Goal: Check status: Check status

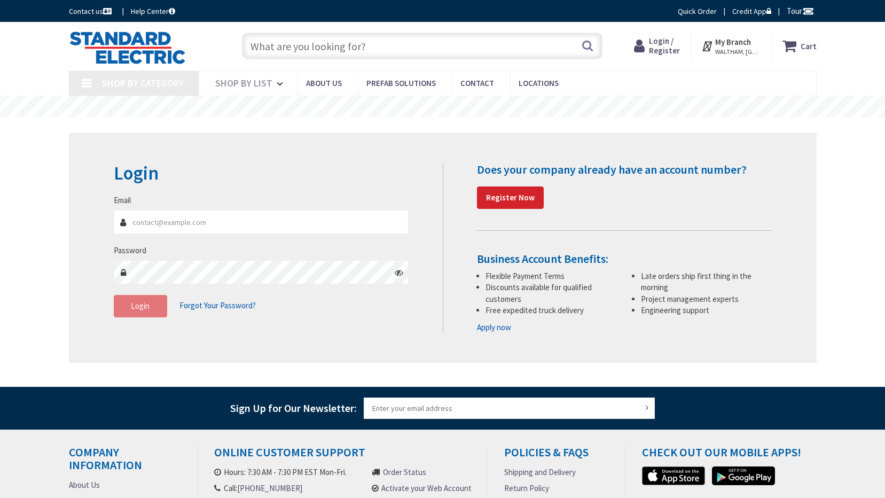
type input "[PERSON_NAME][EMAIL_ADDRESS][PERSON_NAME][DOMAIN_NAME]"
click at [154, 310] on button "Login" at bounding box center [140, 306] width 53 height 22
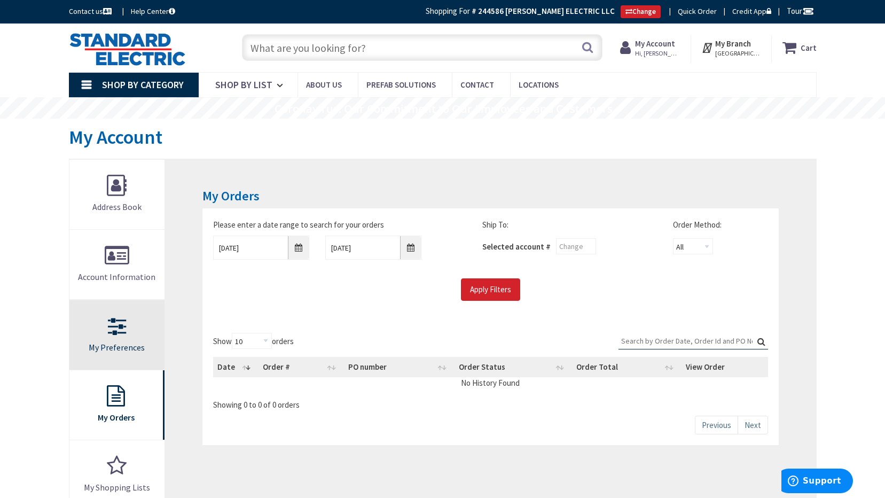
type input "[PERSON_NAME][GEOGRAPHIC_DATA], [GEOGRAPHIC_DATA]"
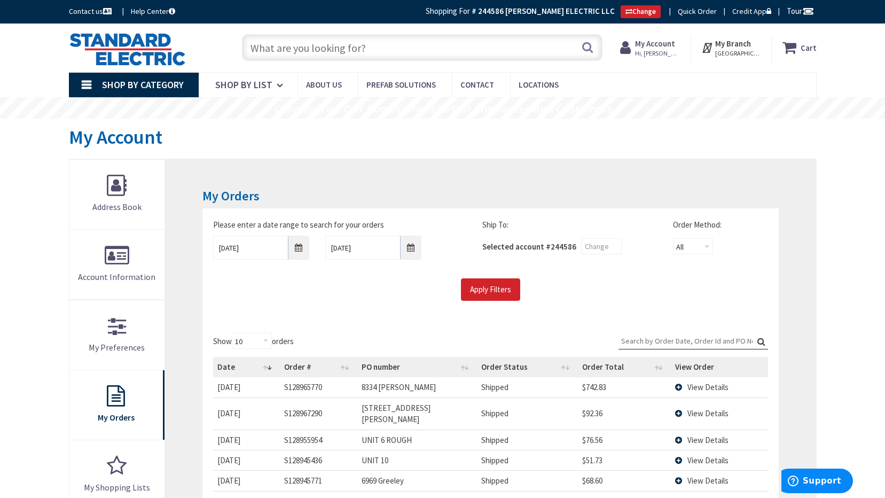
click at [690, 339] on input "Search:" at bounding box center [694, 341] width 150 height 16
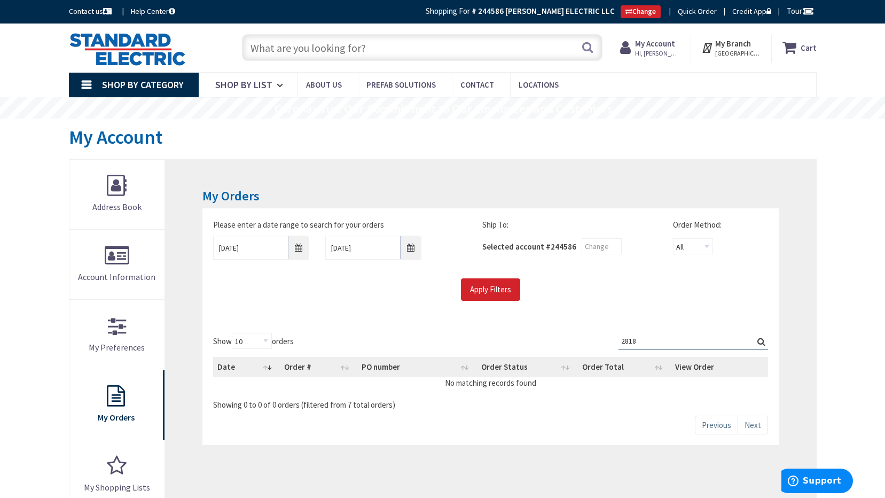
type input "2818"
click at [263, 248] on input "[DATE]" at bounding box center [261, 248] width 96 height 24
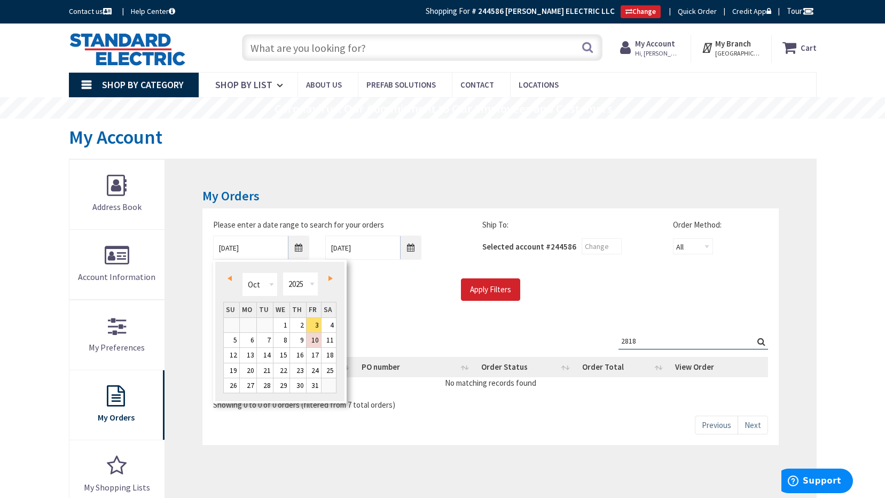
click at [232, 276] on link "Prev" at bounding box center [231, 278] width 14 height 14
click at [231, 276] on span "Prev" at bounding box center [230, 278] width 4 height 5
click at [302, 327] on link "1" at bounding box center [298, 325] width 16 height 14
type input "[DATE]"
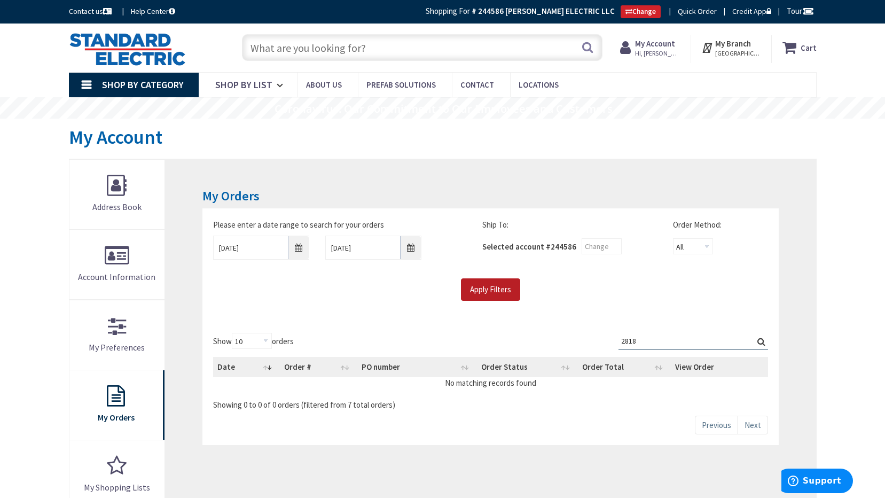
click at [503, 288] on input "Apply Filters" at bounding box center [490, 289] width 59 height 22
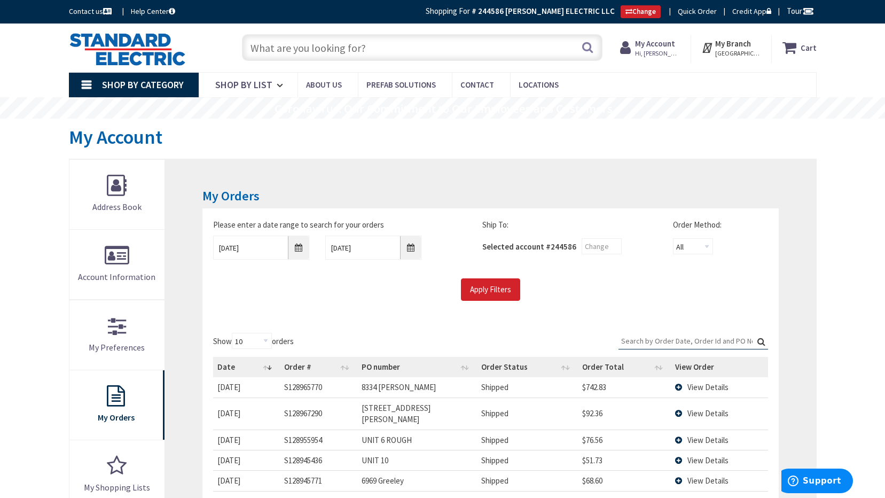
click at [650, 337] on input "Search:" at bounding box center [694, 341] width 150 height 16
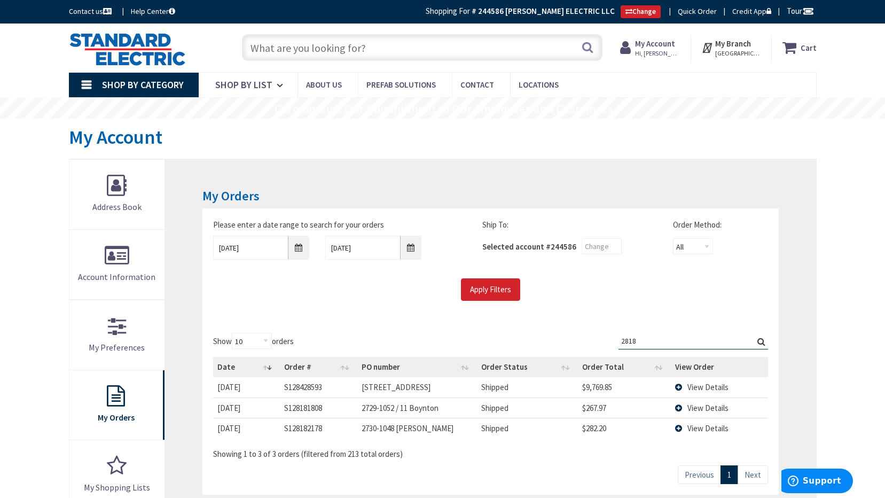
type input "2818"
click at [679, 386] on td "View Details" at bounding box center [719, 387] width 97 height 20
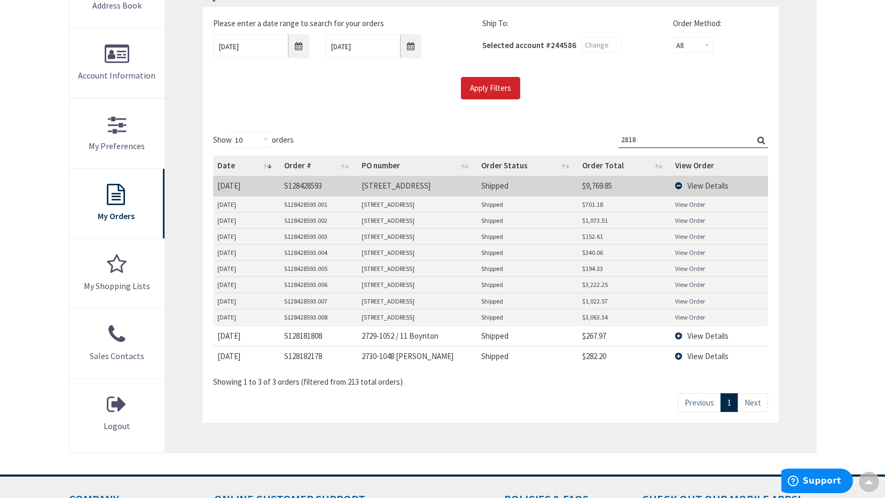
scroll to position [214, 0]
